Goal: Browse casually: Explore the website without a specific task or goal

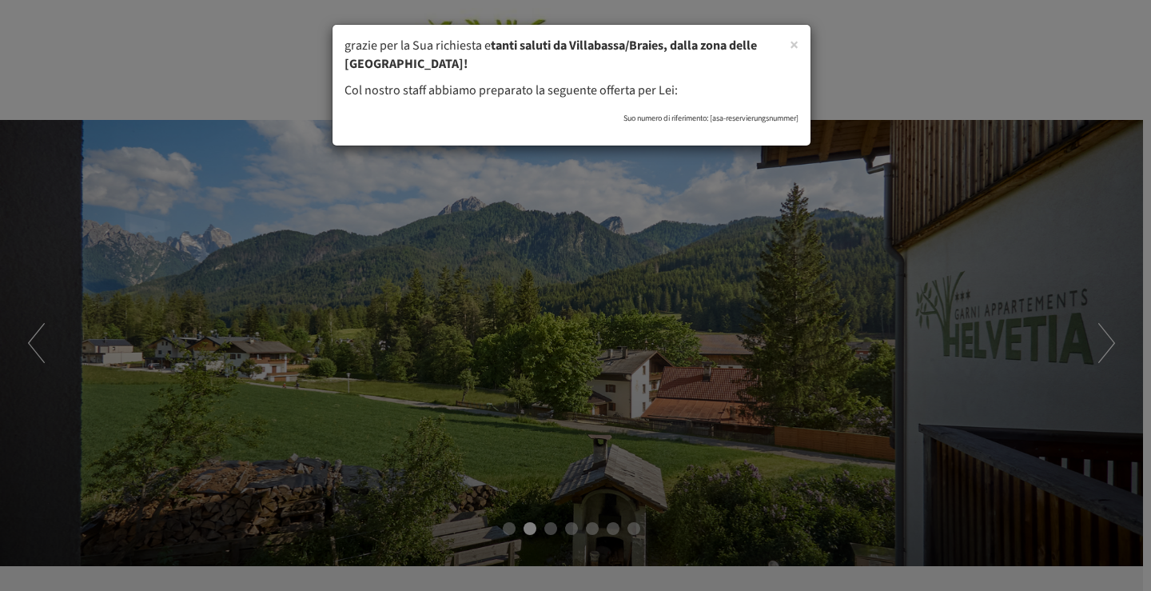
click at [1106, 352] on div "× grazie per la Sua richiesta e tanti saluti da Villabassa/Braies, dalla zona d…" at bounding box center [575, 295] width 1151 height 591
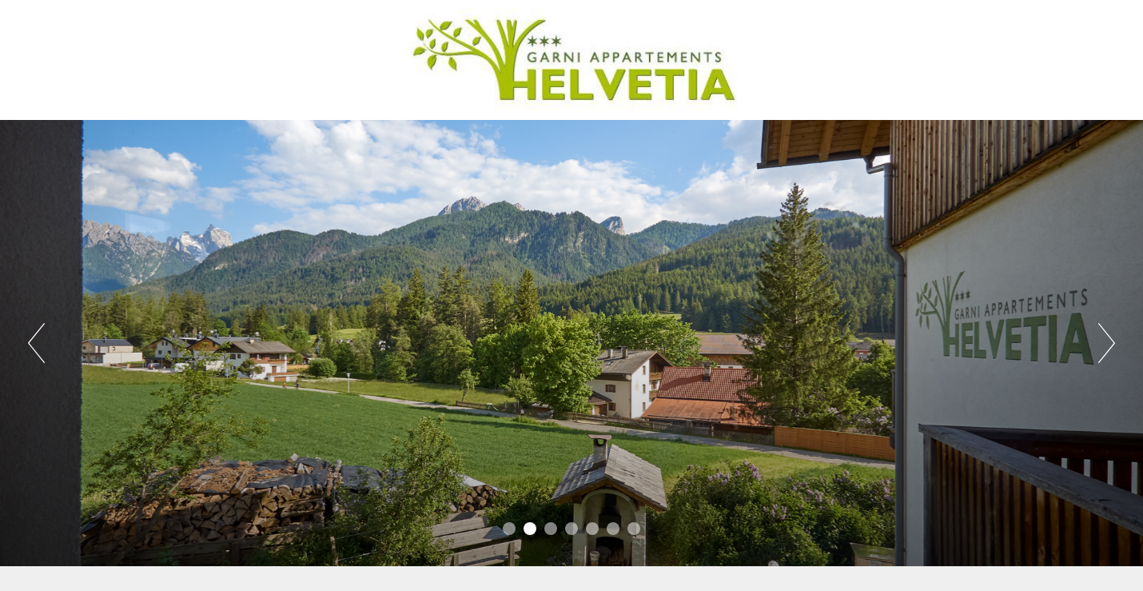
click at [1106, 352] on button "Next" at bounding box center [1106, 343] width 17 height 40
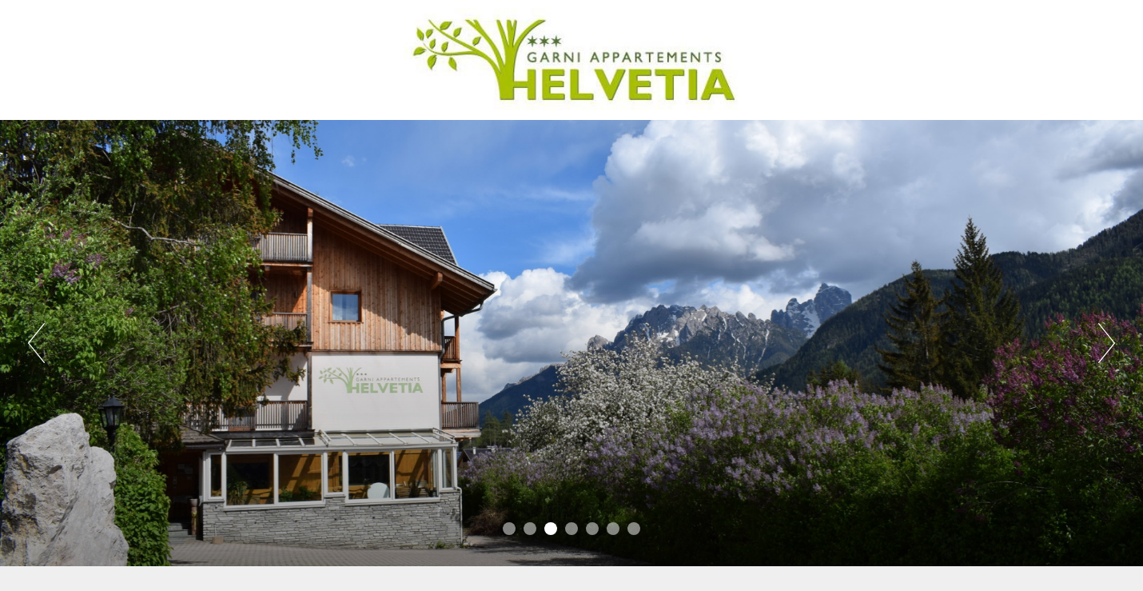
click at [1106, 352] on button "Next" at bounding box center [1106, 343] width 17 height 40
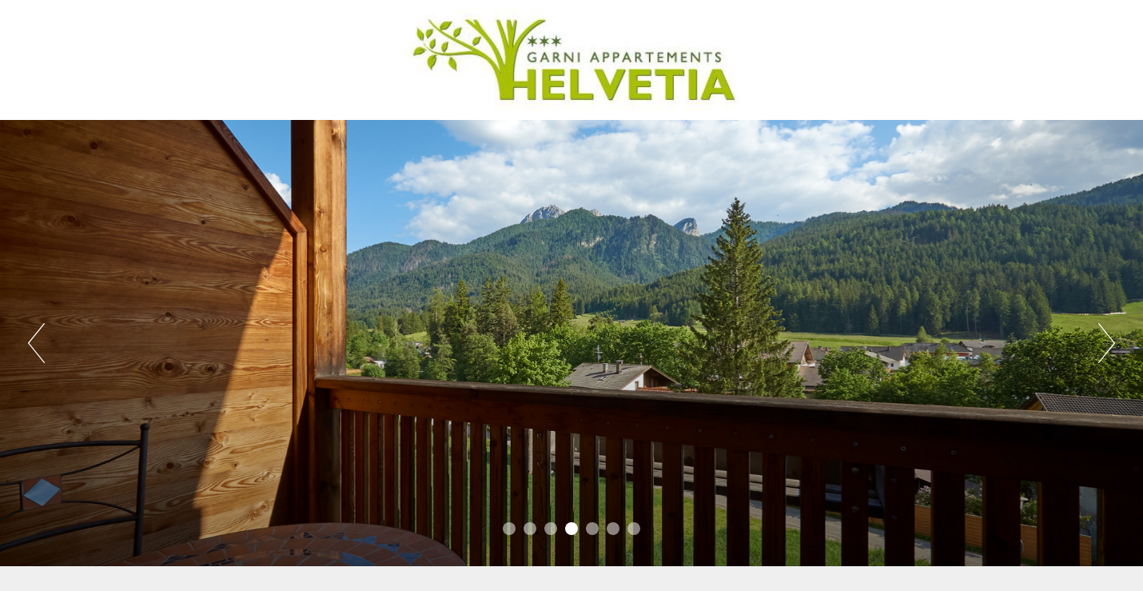
click at [1106, 352] on button "Next" at bounding box center [1106, 343] width 17 height 40
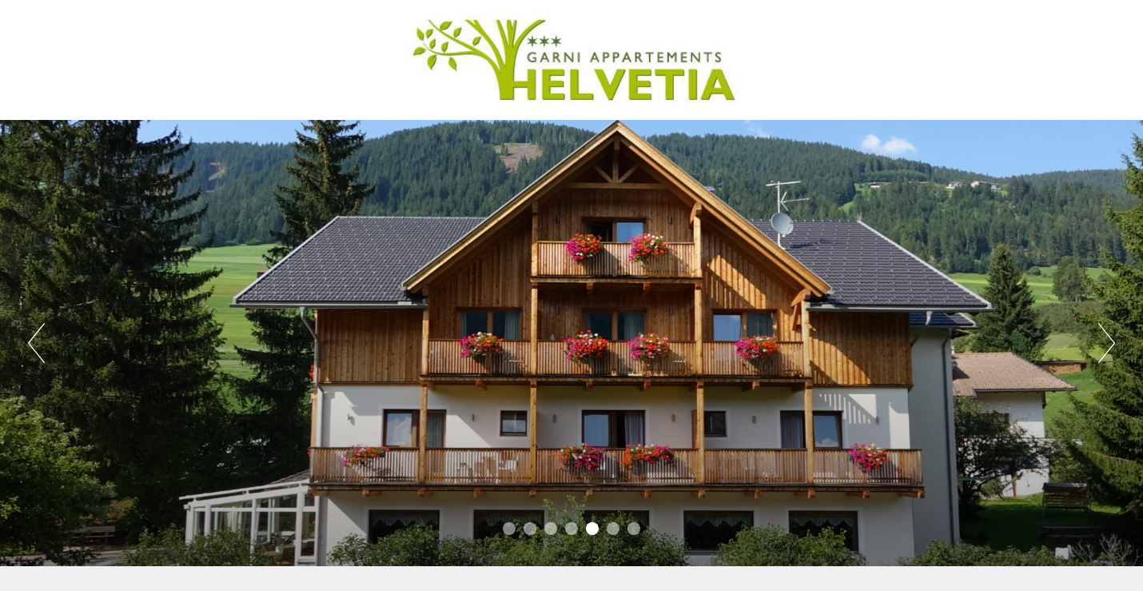
click at [1106, 352] on button "Next" at bounding box center [1106, 343] width 17 height 40
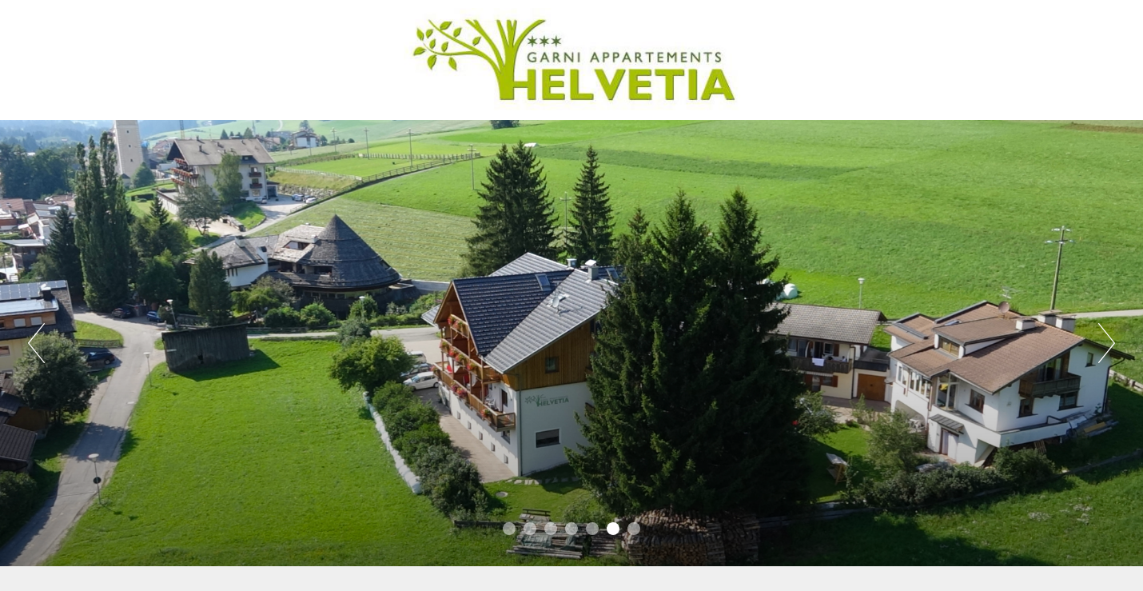
click at [1106, 352] on button "Next" at bounding box center [1106, 343] width 17 height 40
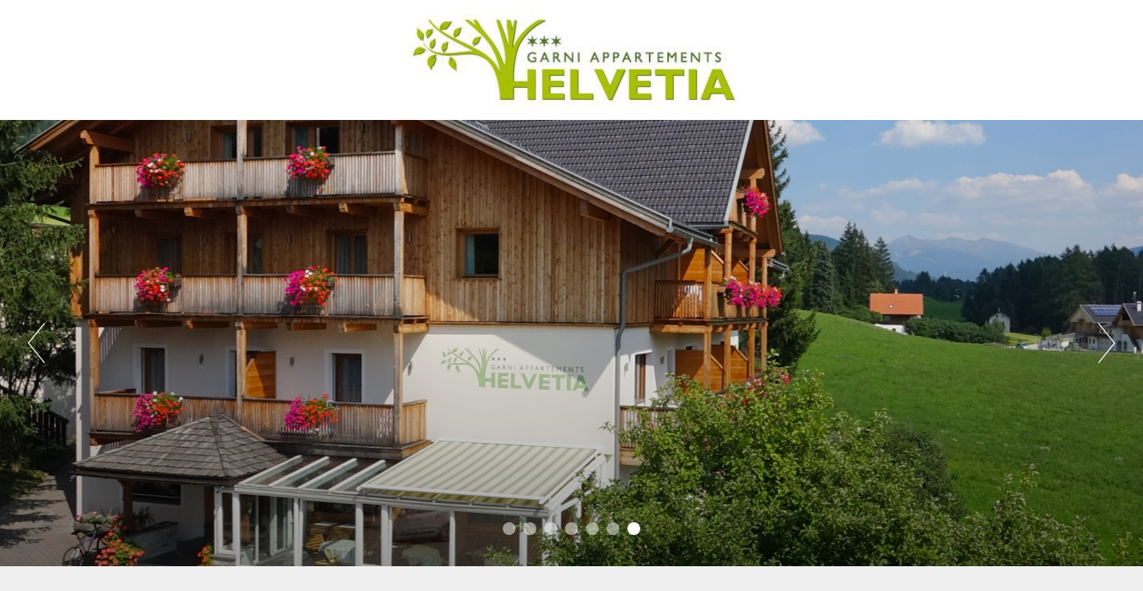
click at [1106, 352] on button "Next" at bounding box center [1106, 343] width 17 height 40
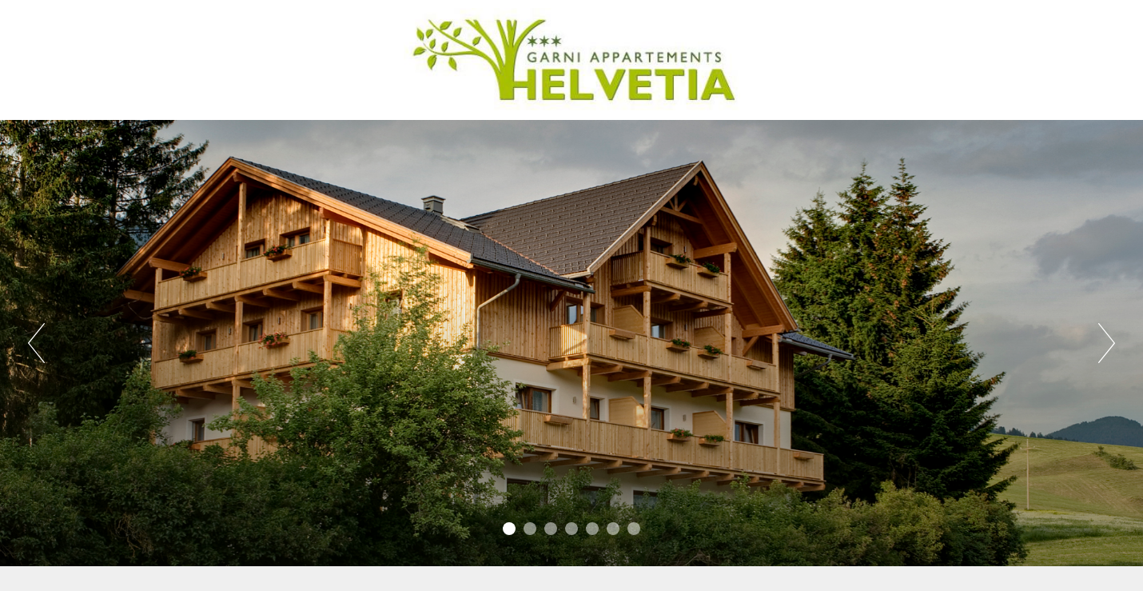
click at [1106, 352] on button "Next" at bounding box center [1106, 343] width 17 height 40
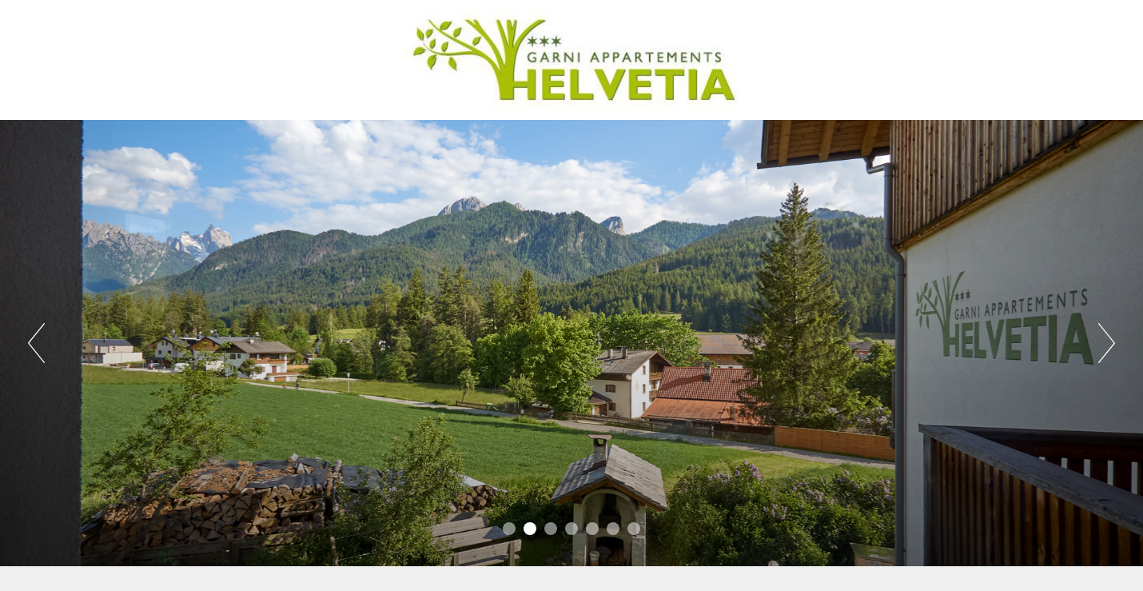
click at [1106, 352] on button "Next" at bounding box center [1106, 343] width 17 height 40
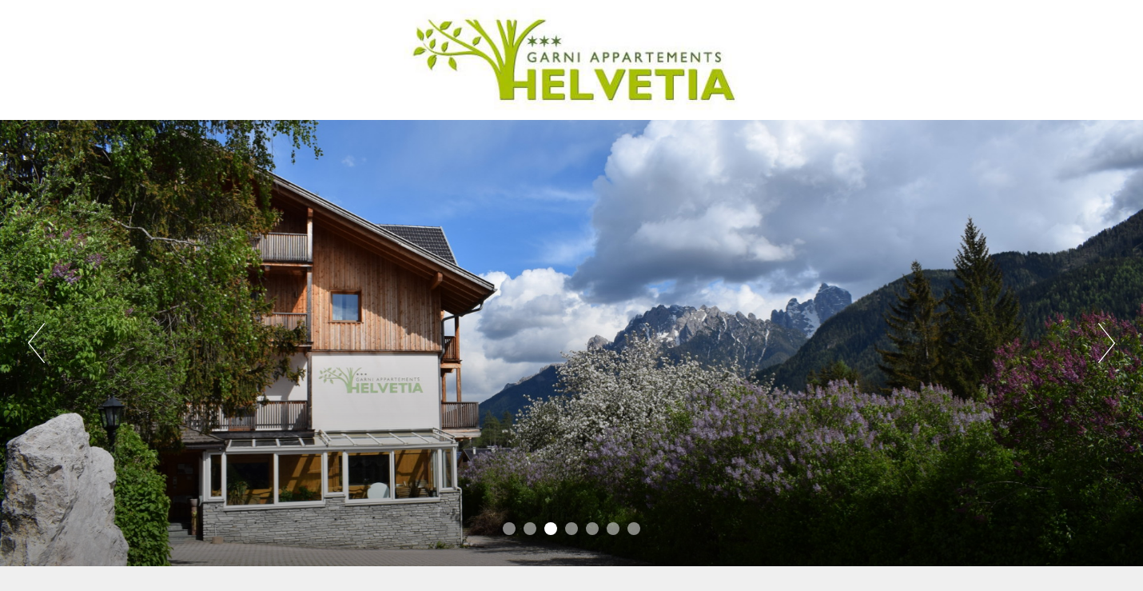
click at [1106, 352] on button "Next" at bounding box center [1106, 343] width 17 height 40
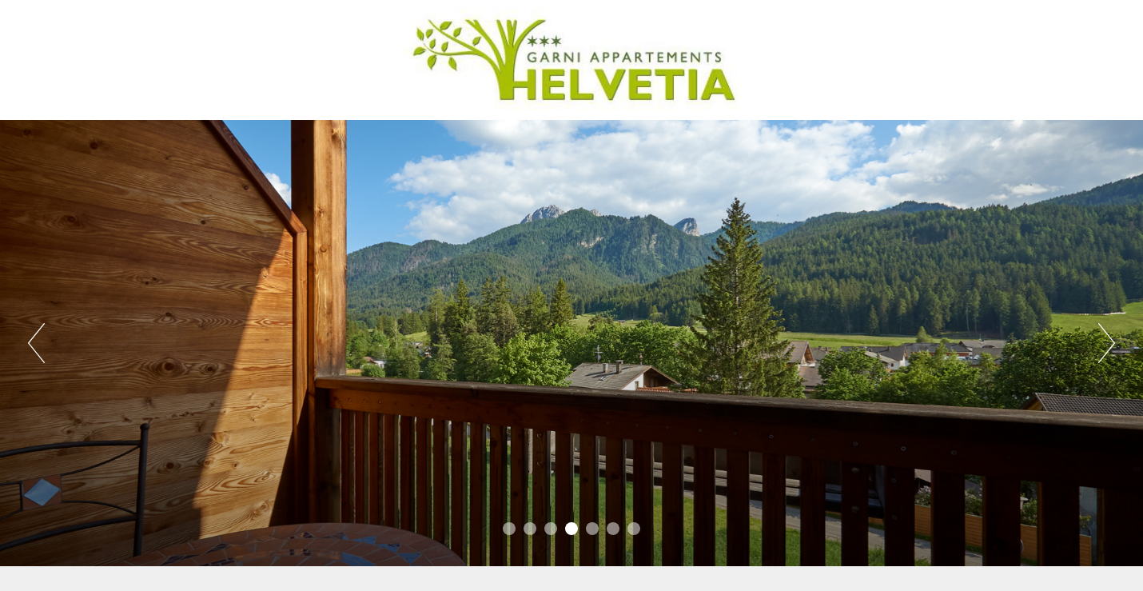
click at [1106, 352] on button "Next" at bounding box center [1106, 343] width 17 height 40
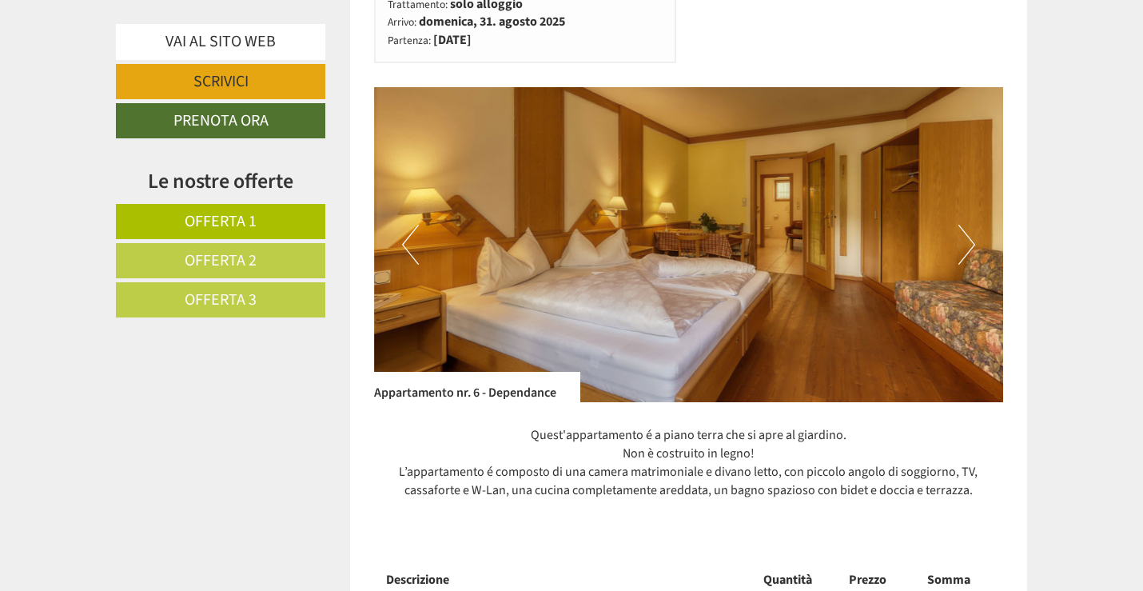
scroll to position [1039, 0]
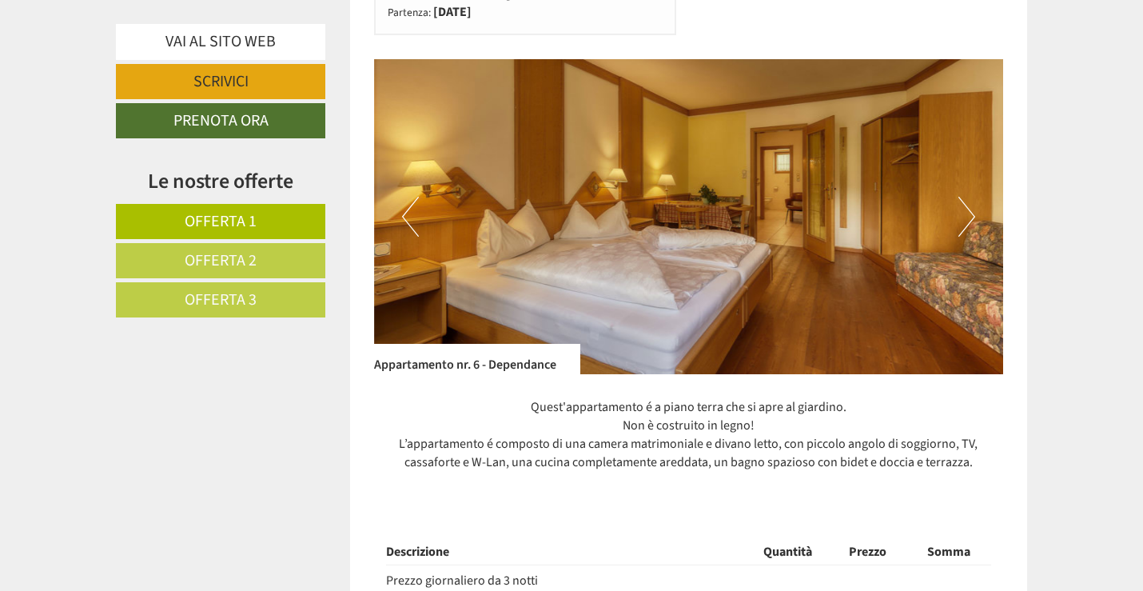
click at [968, 219] on button "Next" at bounding box center [966, 217] width 17 height 40
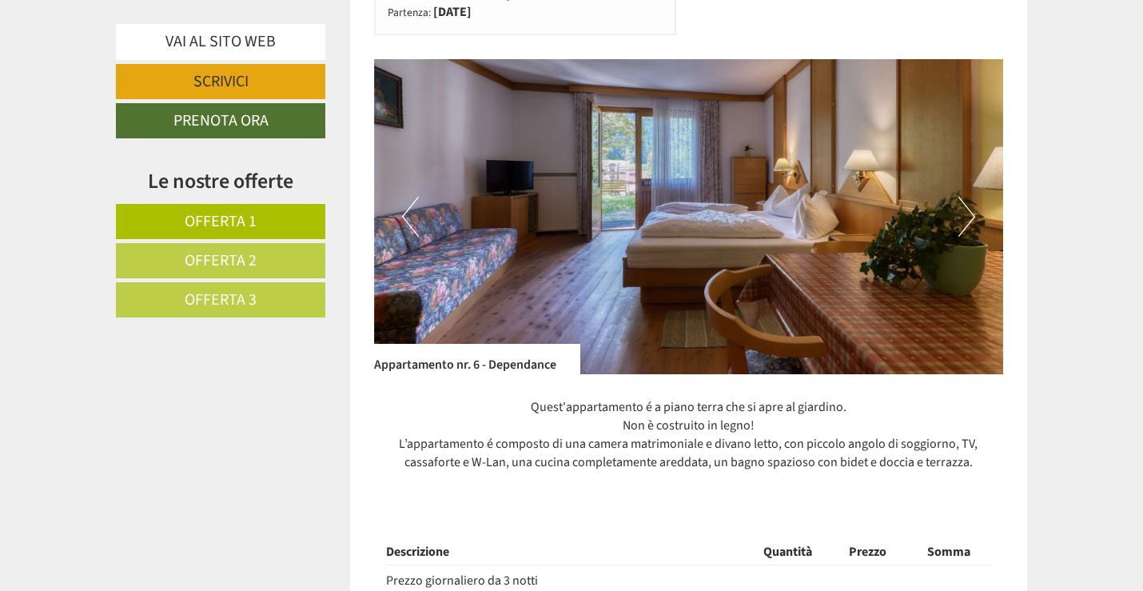
click at [968, 219] on button "Next" at bounding box center [966, 217] width 17 height 40
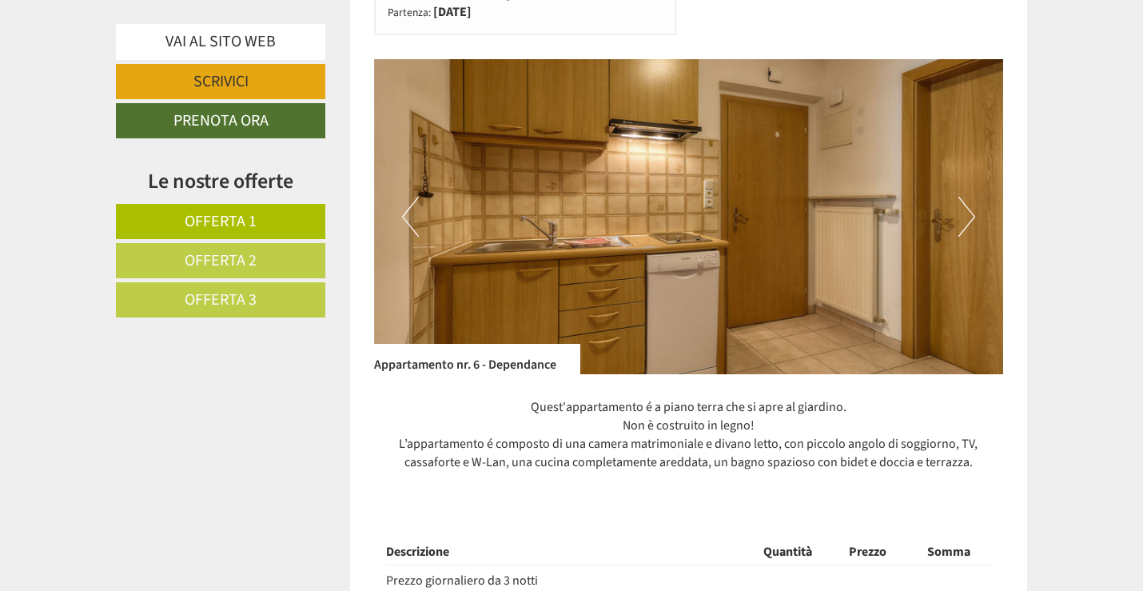
click at [968, 219] on button "Next" at bounding box center [966, 217] width 17 height 40
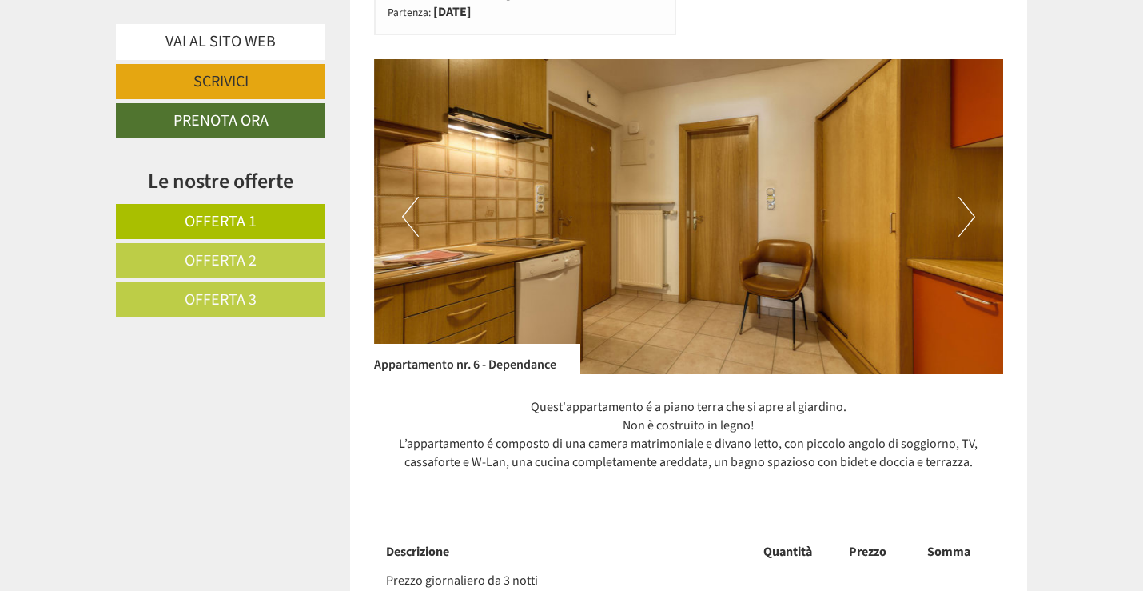
click at [968, 219] on button "Next" at bounding box center [966, 217] width 17 height 40
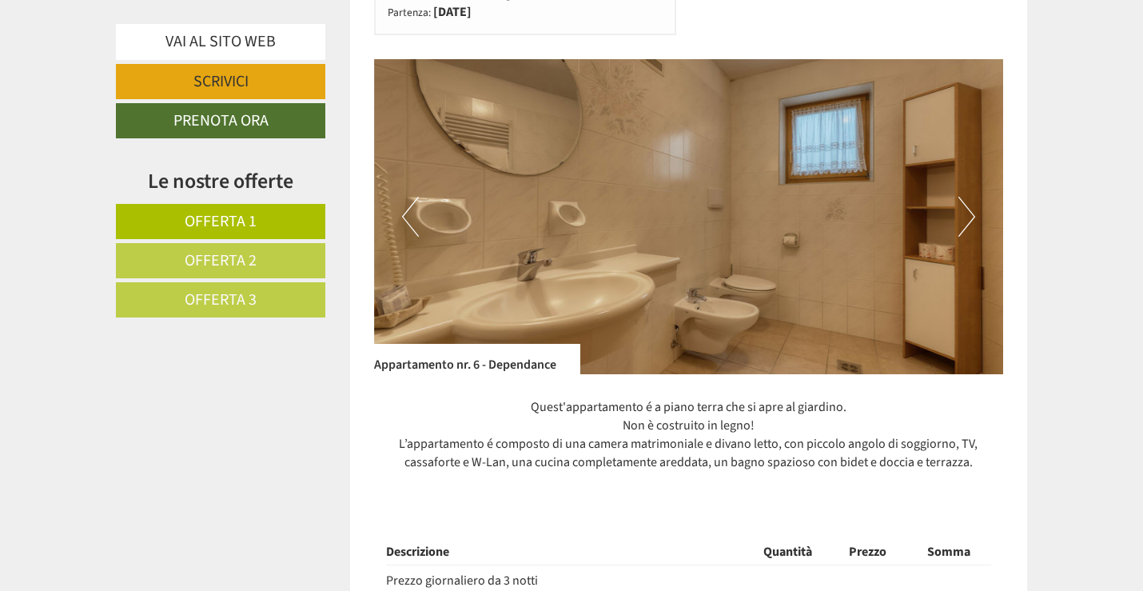
scroll to position [1199, 0]
